Goal: Task Accomplishment & Management: Use online tool/utility

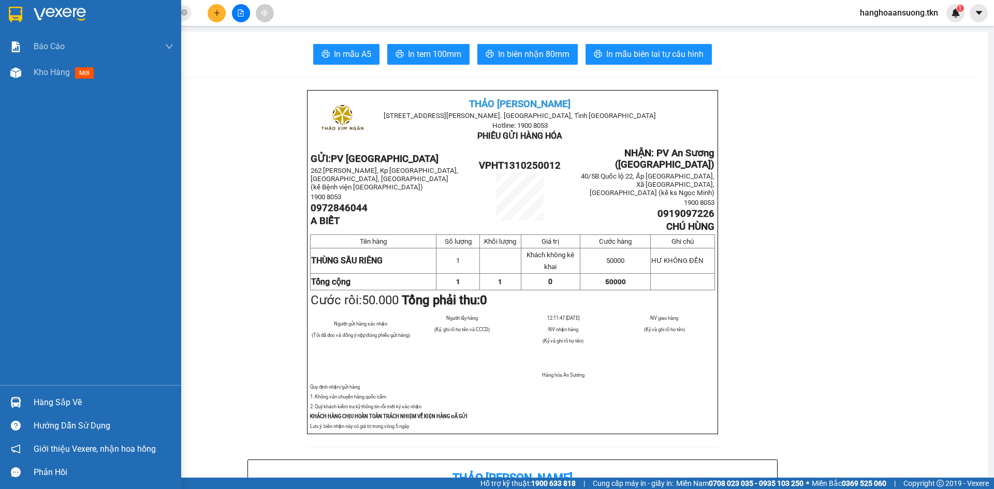
click at [38, 386] on div "Báo cáo Mẫu 1: Báo cáo dòng tiền theo nhân viên Mẫu 2: Thống kê đơn hàng theo n…" at bounding box center [90, 244] width 181 height 489
click at [35, 400] on div "Hàng sắp về" at bounding box center [104, 403] width 140 height 16
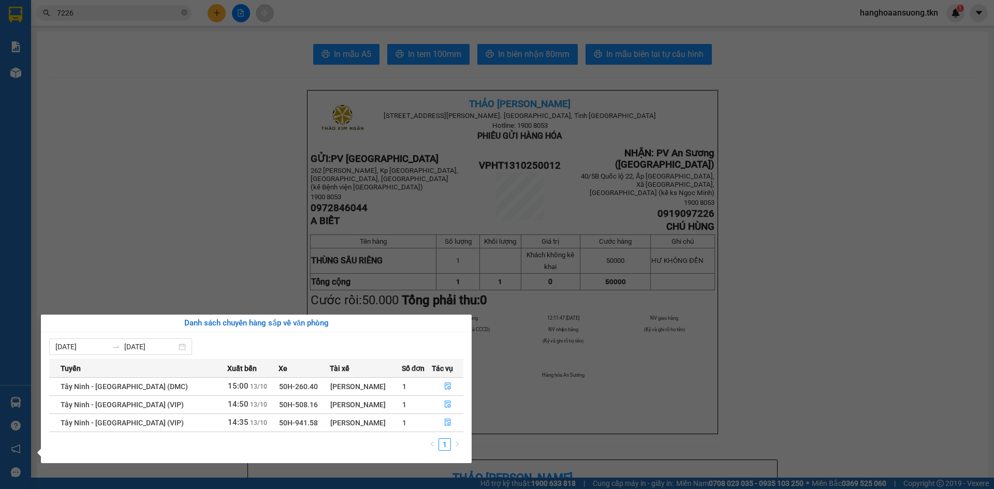
click at [170, 110] on section "Kết quả tìm kiếm ( 29 ) Bộ lọc Mã ĐH Trạng thái Món hàng Thu hộ Tổng cước Chưa …" at bounding box center [497, 244] width 994 height 489
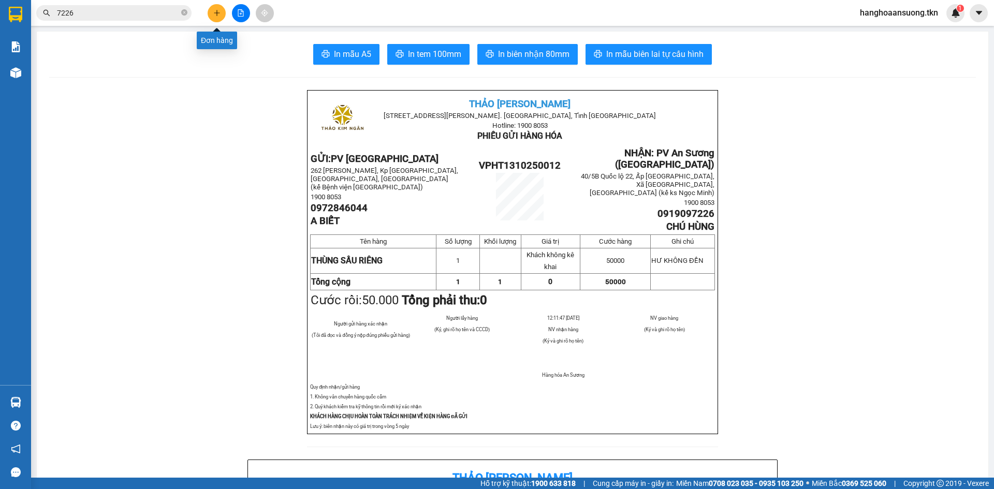
click at [221, 17] on button at bounding box center [217, 13] width 18 height 18
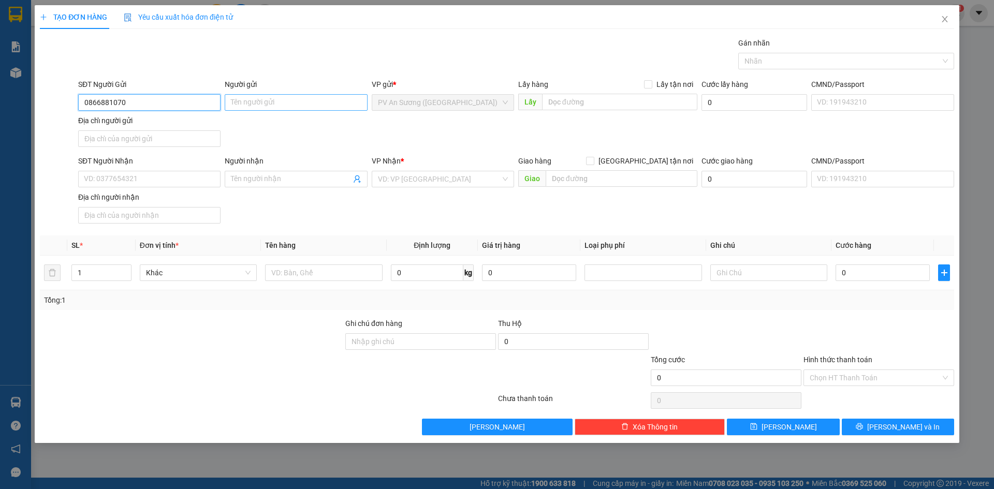
type input "0866881070"
click at [248, 104] on input "Người gửi" at bounding box center [296, 102] width 142 height 17
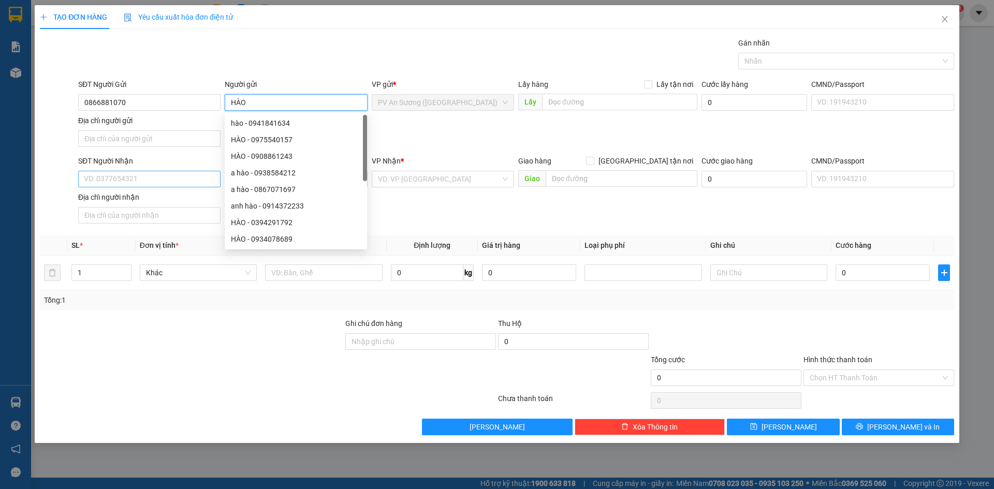
type input "HÀO"
click at [128, 180] on input "SĐT Người Nhận" at bounding box center [149, 179] width 142 height 17
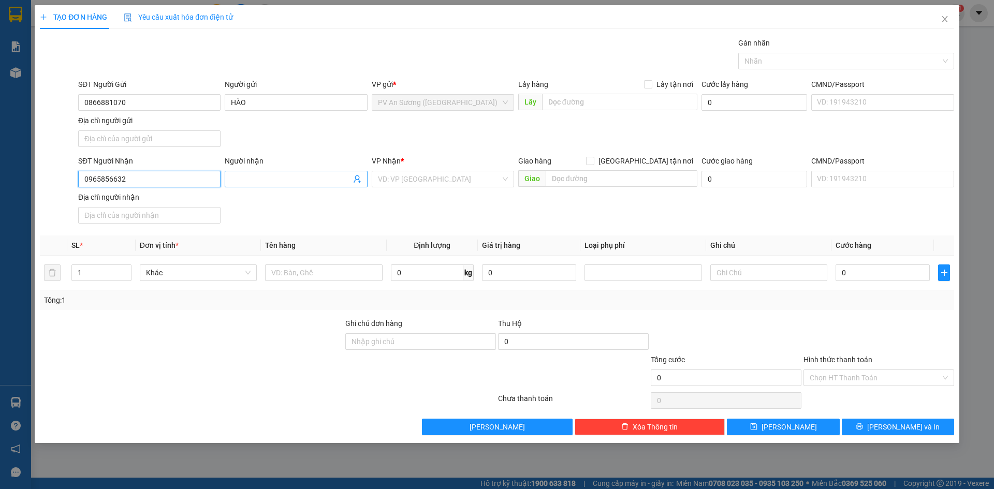
type input "0965856632"
click at [286, 177] on input "Người nhận" at bounding box center [291, 178] width 120 height 11
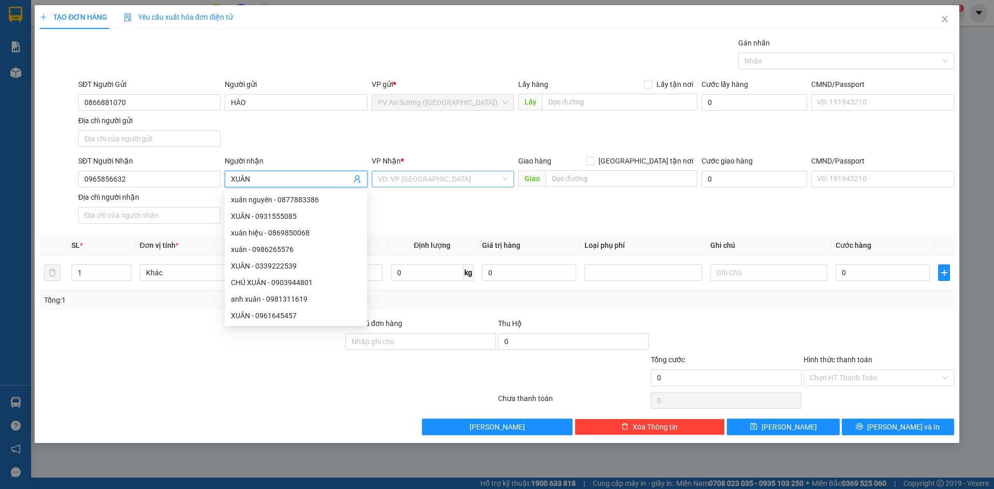
type input "XUÂN"
click at [416, 176] on input "search" at bounding box center [439, 179] width 123 height 16
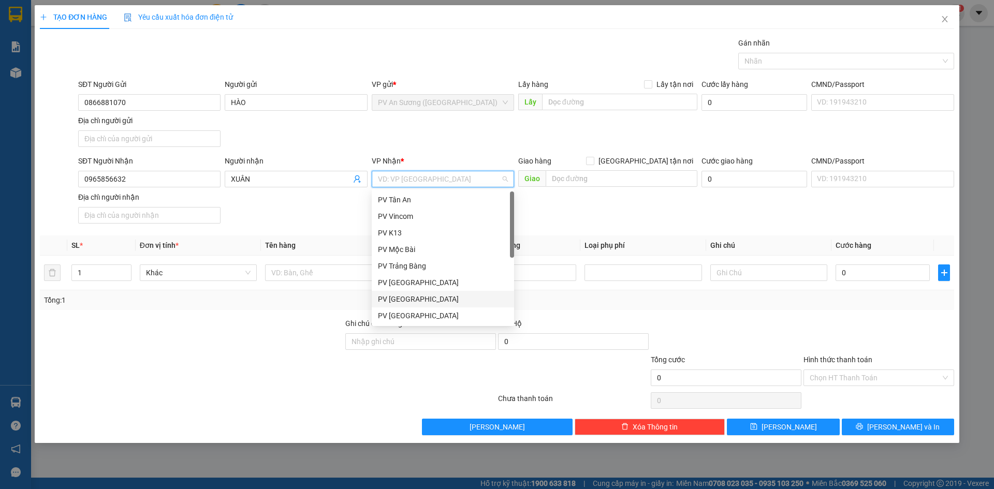
scroll to position [52, 0]
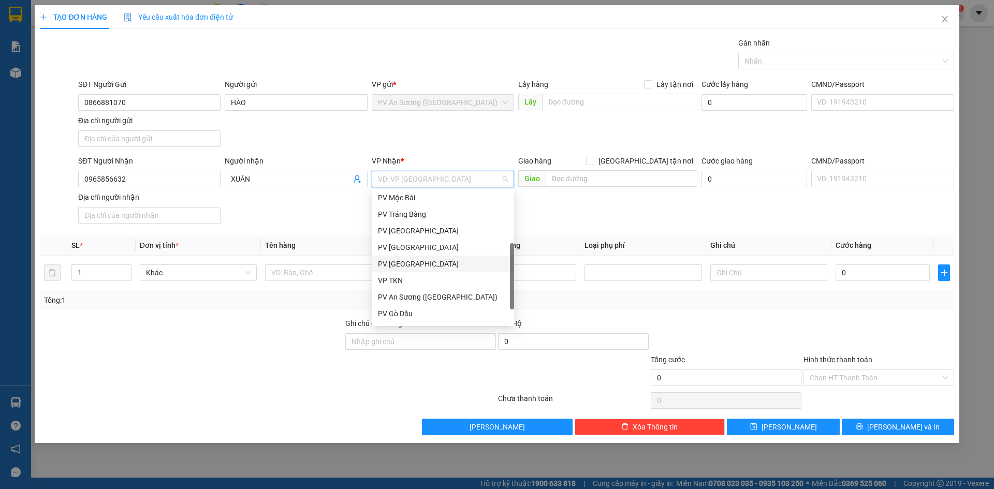
click at [418, 263] on div "PV [GEOGRAPHIC_DATA]" at bounding box center [443, 263] width 130 height 11
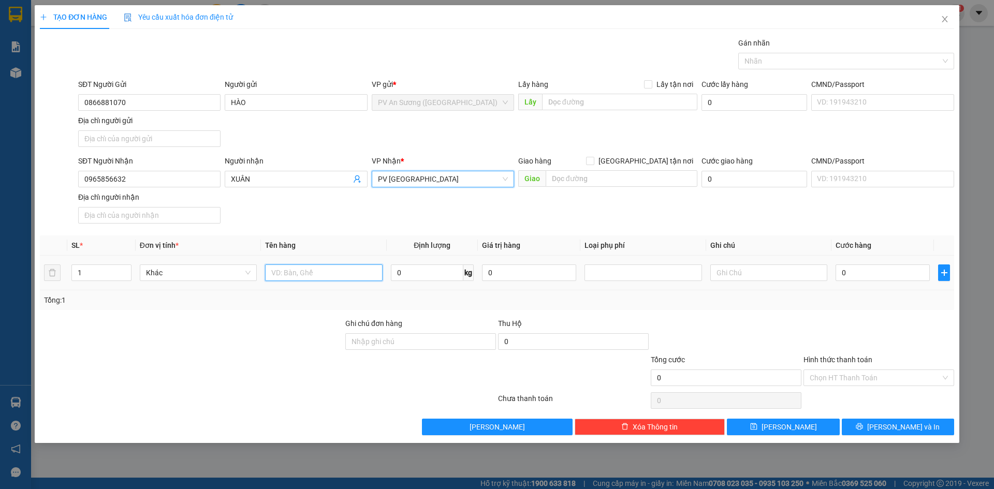
click at [334, 273] on input "text" at bounding box center [323, 273] width 117 height 17
type input "PB GT"
click at [853, 274] on input "0" at bounding box center [883, 273] width 94 height 17
type input "2"
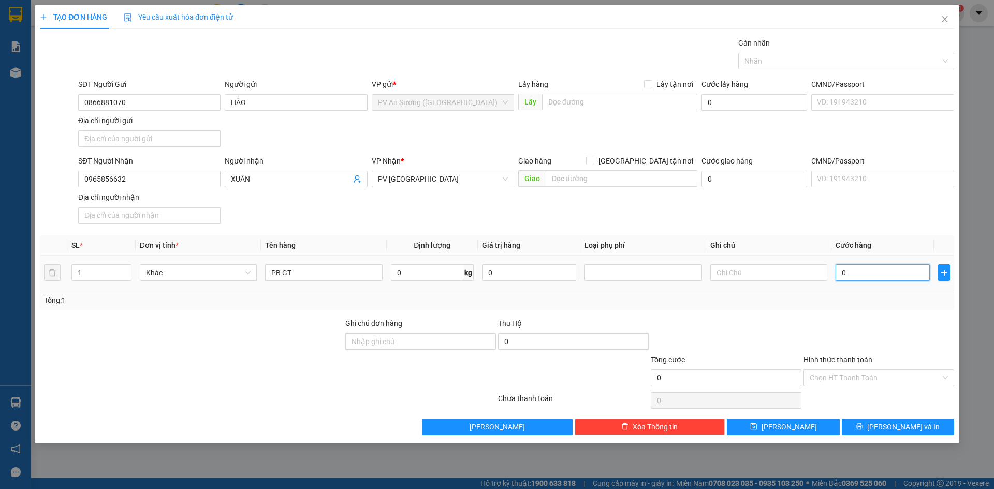
type input "2"
type input "20"
type input "20.000"
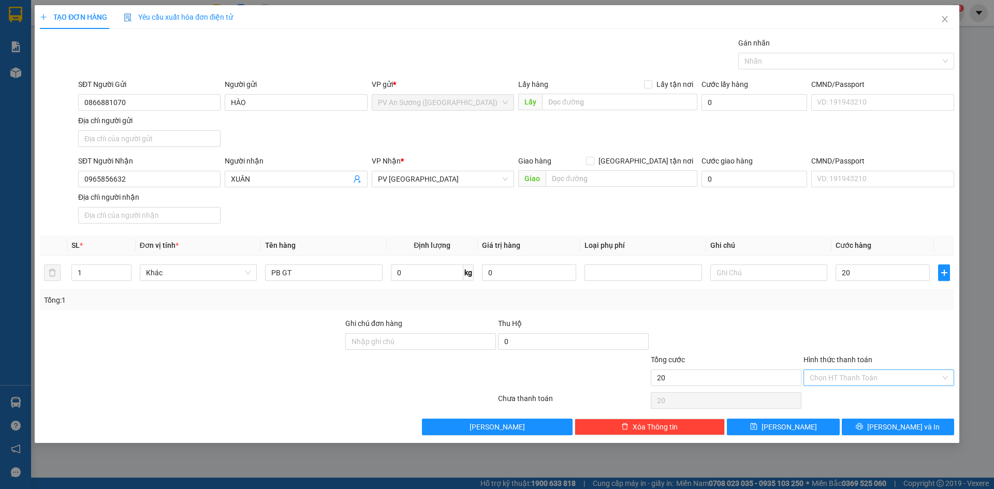
type input "20.000"
click at [844, 379] on input "Hình thức thanh toán" at bounding box center [875, 378] width 131 height 16
click at [840, 398] on div "Tại văn phòng" at bounding box center [879, 398] width 138 height 11
type input "0"
click at [793, 427] on span "[PERSON_NAME]" at bounding box center [789, 426] width 55 height 11
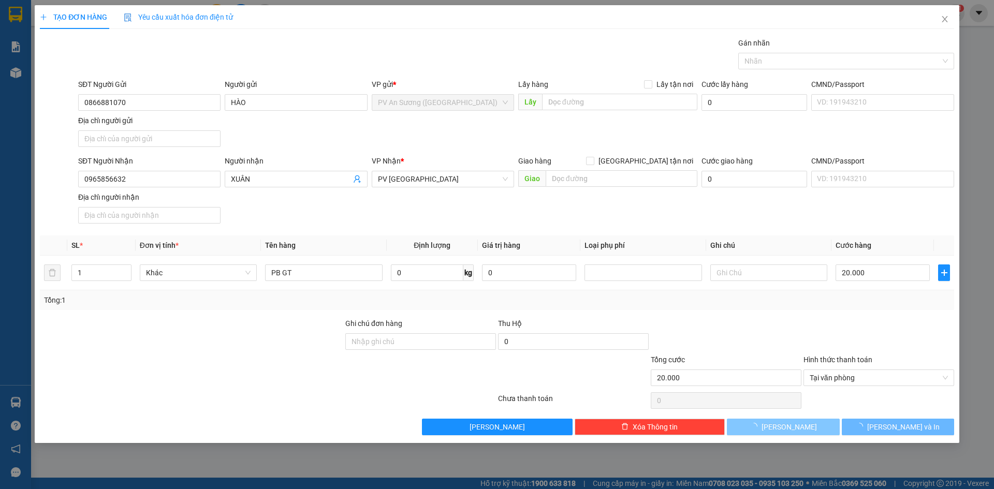
type input "0"
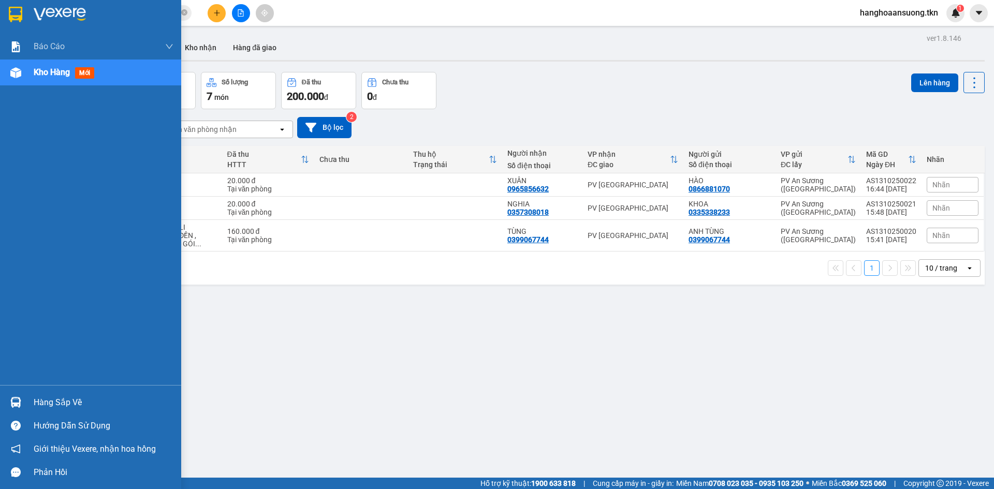
click at [11, 398] on img at bounding box center [15, 402] width 11 height 11
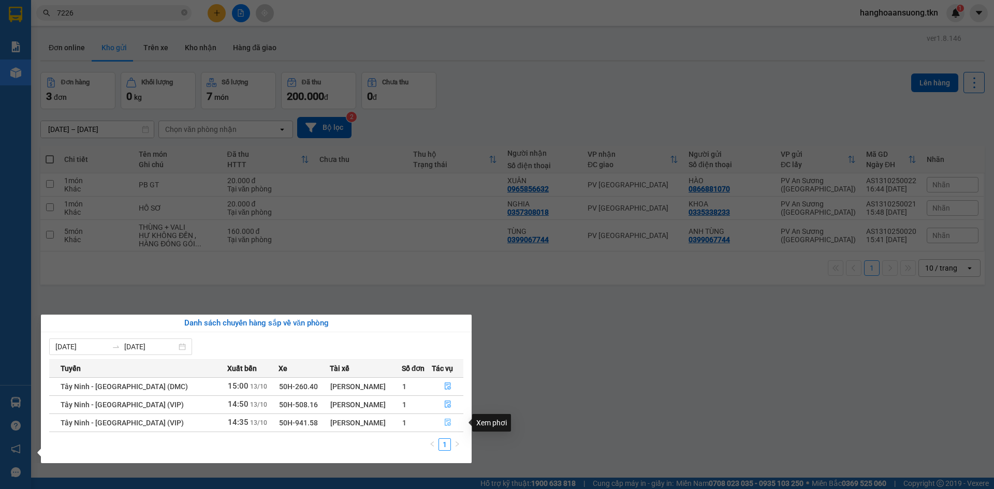
click at [454, 422] on button "button" at bounding box center [447, 423] width 31 height 17
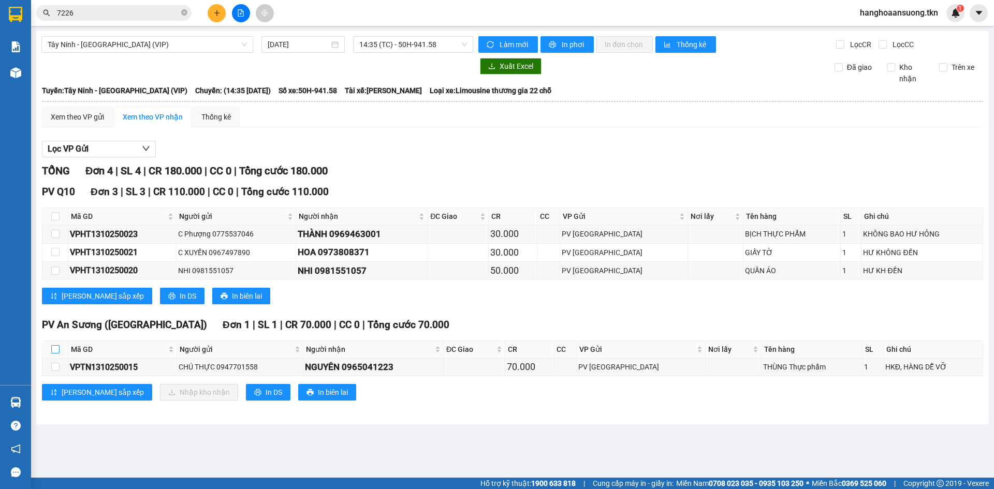
click at [54, 350] on input "checkbox" at bounding box center [55, 349] width 8 height 8
checkbox input "true"
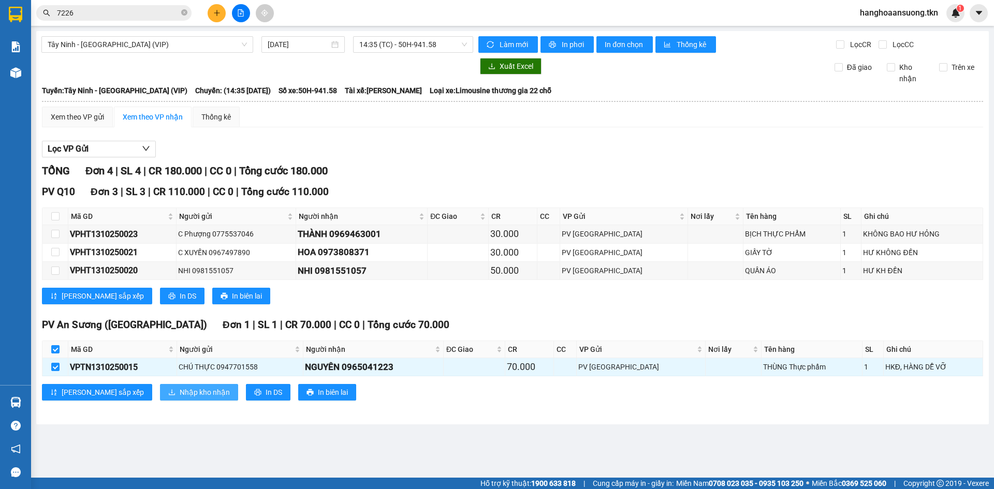
click at [180, 396] on span "Nhập kho nhận" at bounding box center [205, 392] width 50 height 11
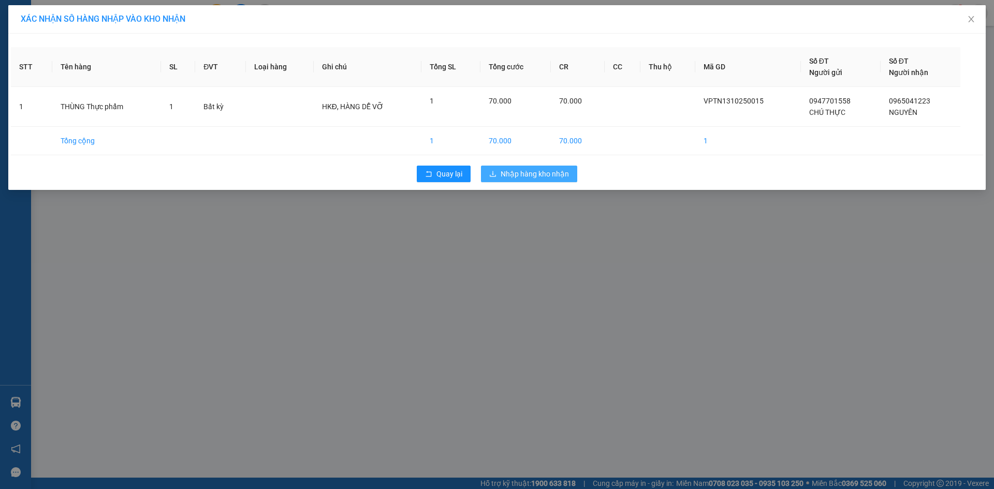
click at [518, 171] on span "Nhập hàng kho nhận" at bounding box center [535, 173] width 68 height 11
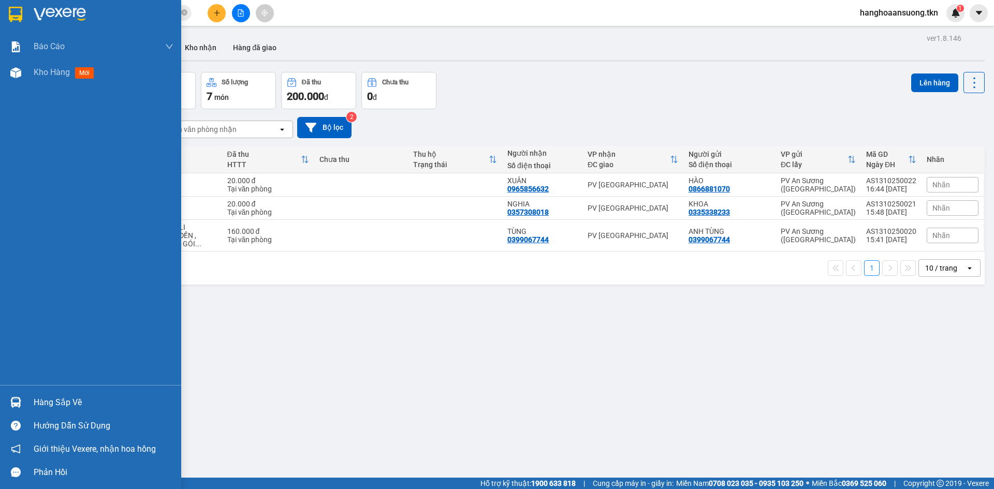
click at [13, 403] on img at bounding box center [15, 402] width 11 height 11
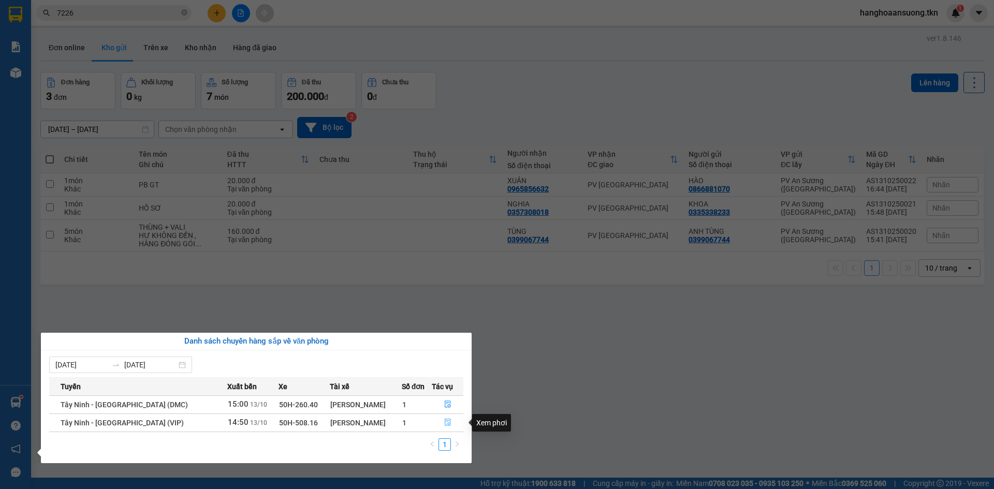
click at [444, 421] on icon "file-done" at bounding box center [447, 422] width 7 height 7
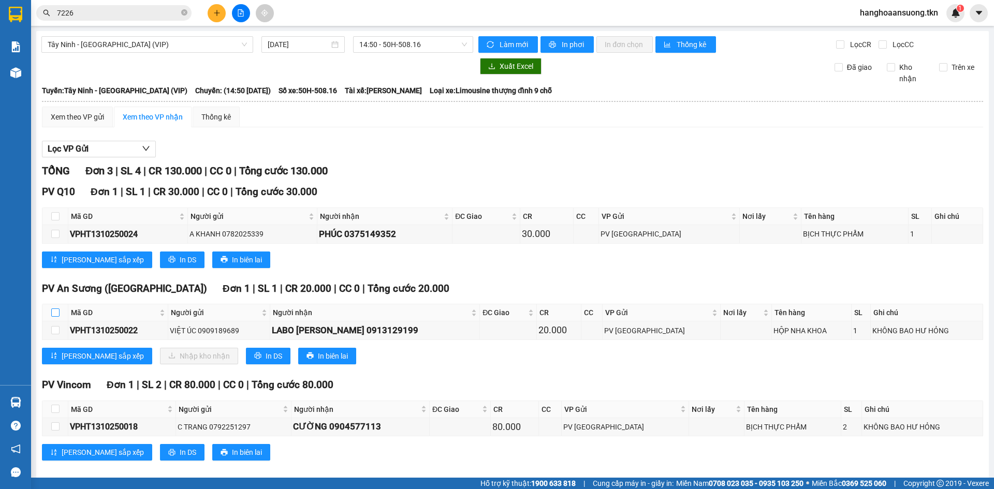
click at [53, 312] on input "checkbox" at bounding box center [55, 313] width 8 height 8
checkbox input "true"
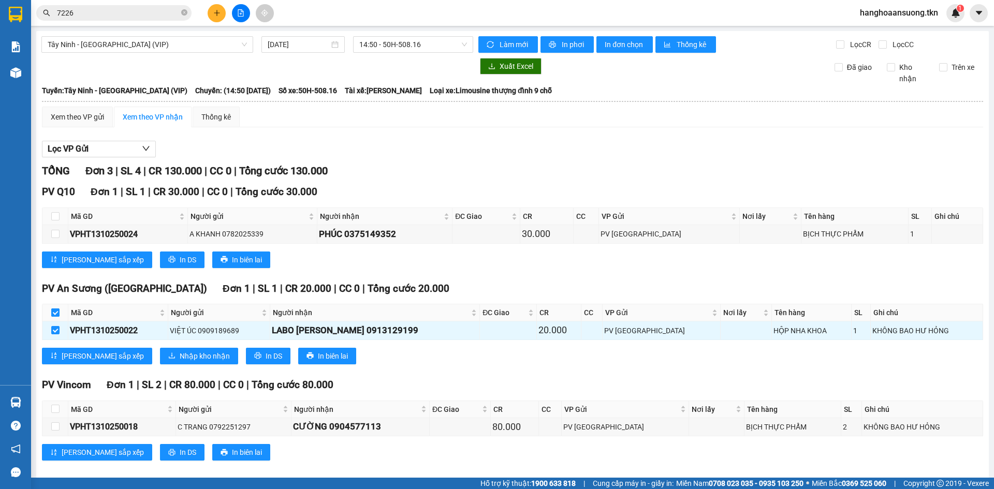
checkbox input "true"
click at [180, 355] on span "Nhập kho nhận" at bounding box center [205, 356] width 50 height 11
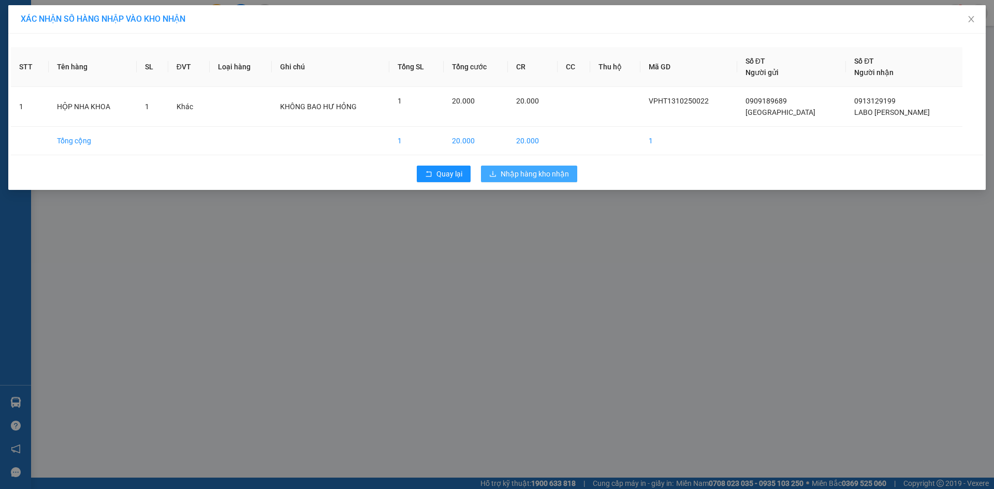
click at [525, 170] on span "Nhập hàng kho nhận" at bounding box center [535, 173] width 68 height 11
